Goal: Submit feedback/report problem

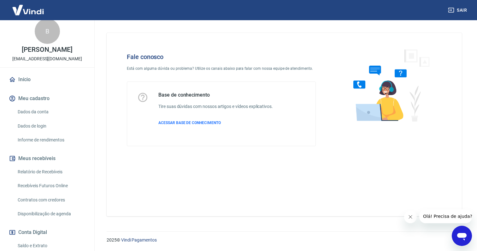
scroll to position [157, 0]
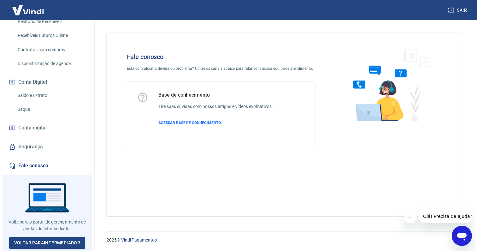
click at [465, 241] on icon "Abrir janela de mensagens" at bounding box center [462, 235] width 11 height 11
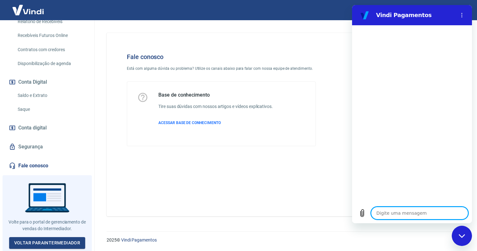
click at [21, 6] on img at bounding box center [28, 9] width 41 height 19
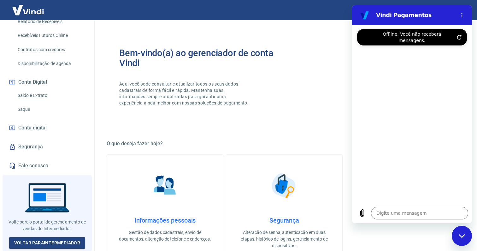
type textarea "x"
